Goal: Information Seeking & Learning: Learn about a topic

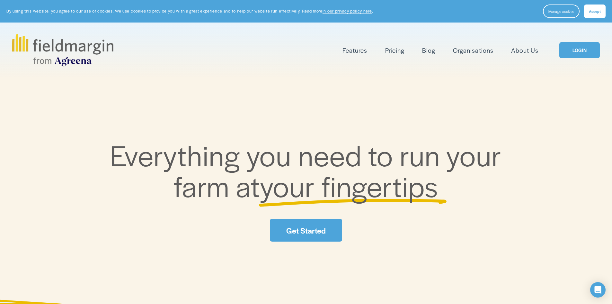
click at [402, 53] on link "Pricing" at bounding box center [394, 50] width 19 height 11
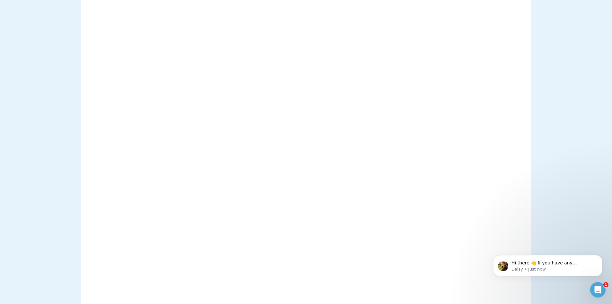
scroll to position [193, 0]
